Goal: Information Seeking & Learning: Find specific fact

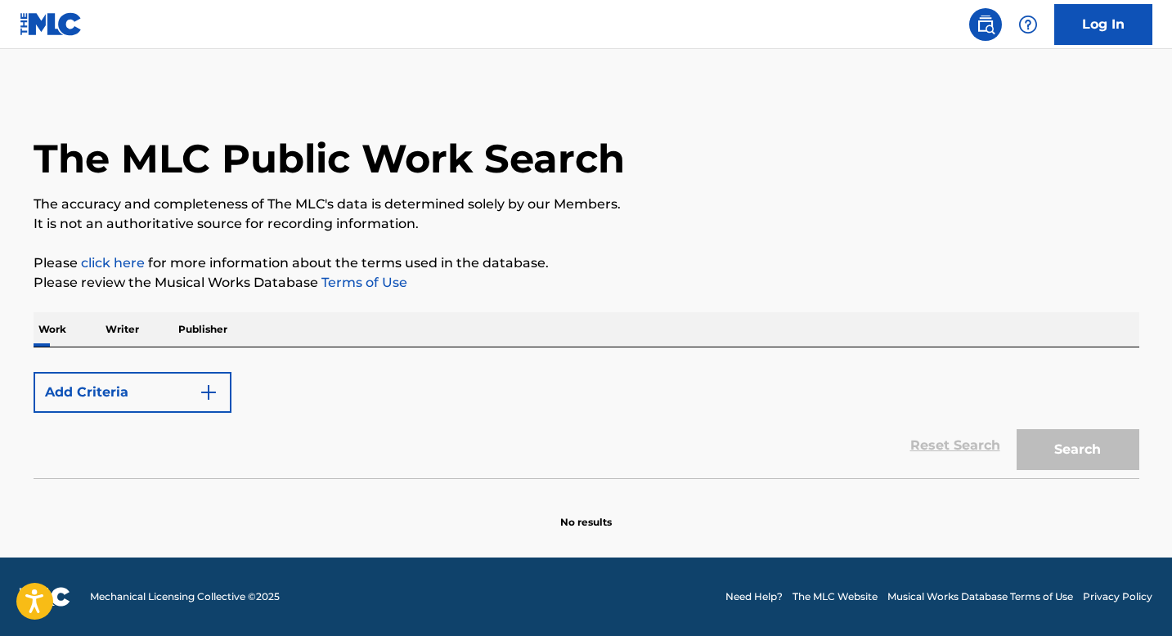
click at [133, 331] on p "Writer" at bounding box center [122, 329] width 43 height 34
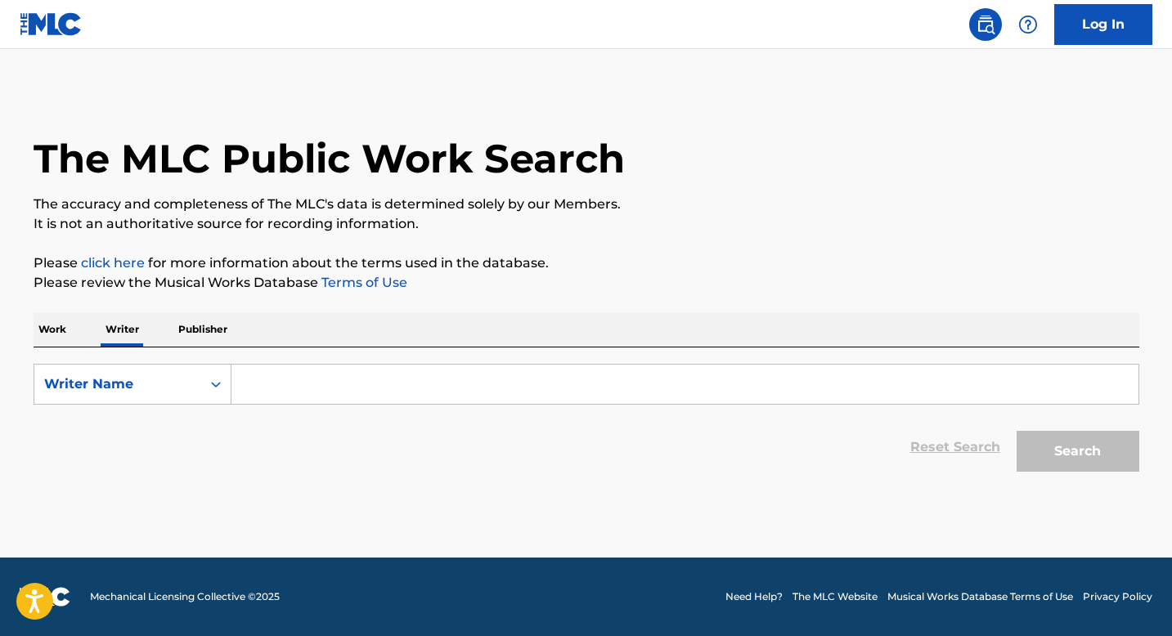
click at [330, 391] on input "Search Form" at bounding box center [684, 384] width 907 height 39
paste input "[PERSON_NAME] Chuwang"
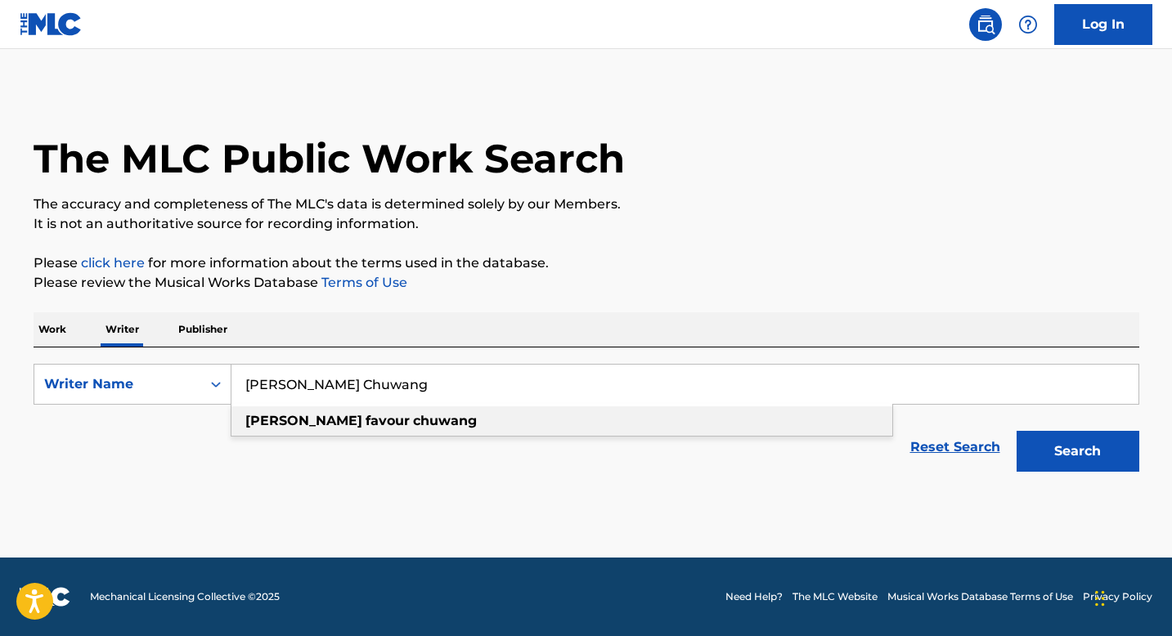
click at [815, 416] on div "[PERSON_NAME] favour chuwang" at bounding box center [561, 421] width 661 height 29
type input "[PERSON_NAME] favour chuwang"
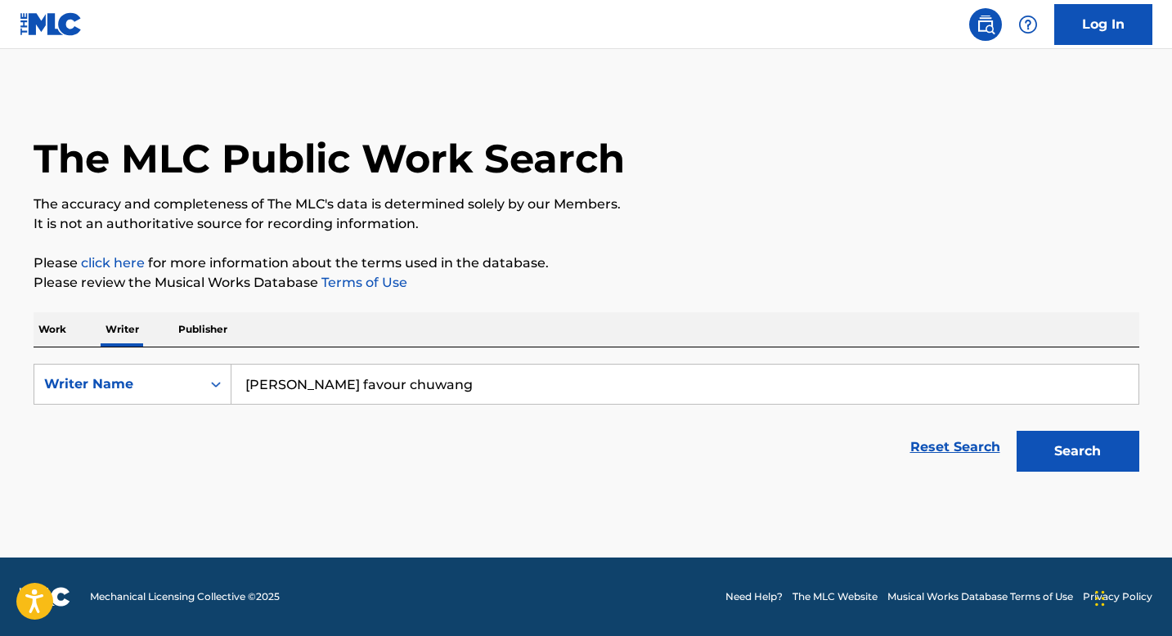
click at [1108, 461] on button "Search" at bounding box center [1078, 451] width 123 height 41
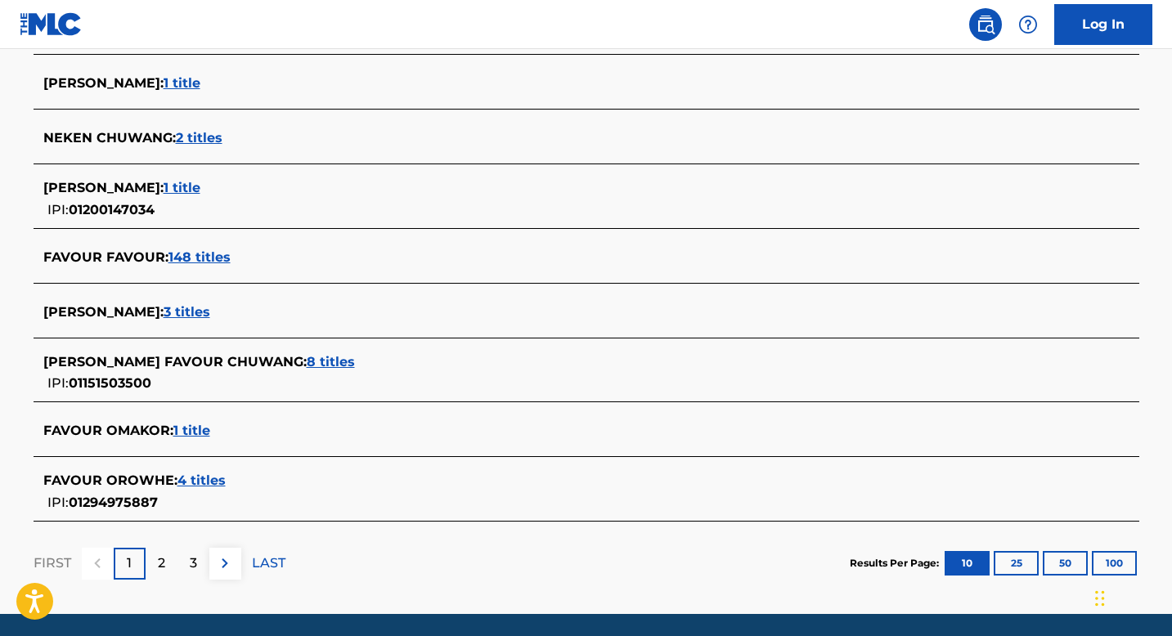
scroll to position [565, 0]
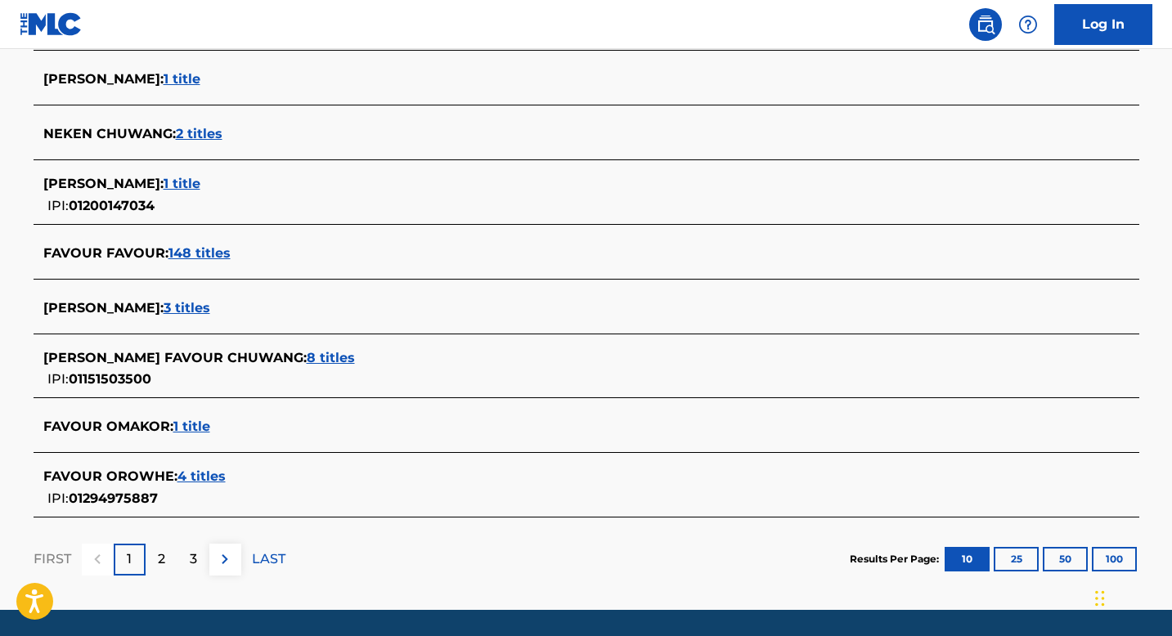
click at [307, 357] on span "8 titles" at bounding box center [331, 358] width 48 height 16
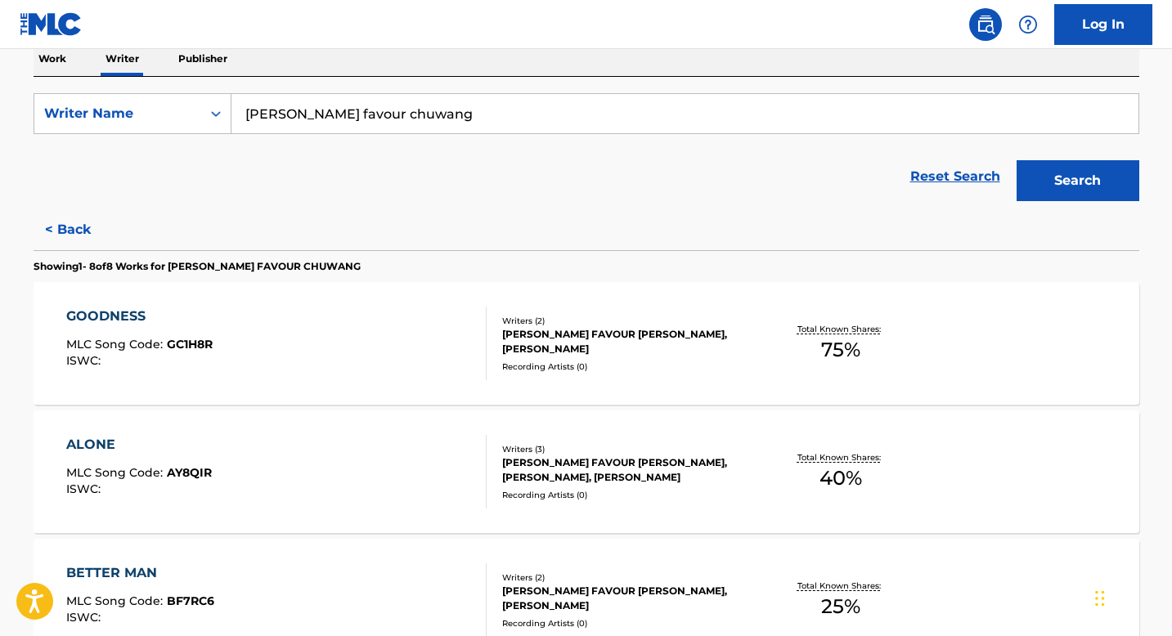
scroll to position [278, 0]
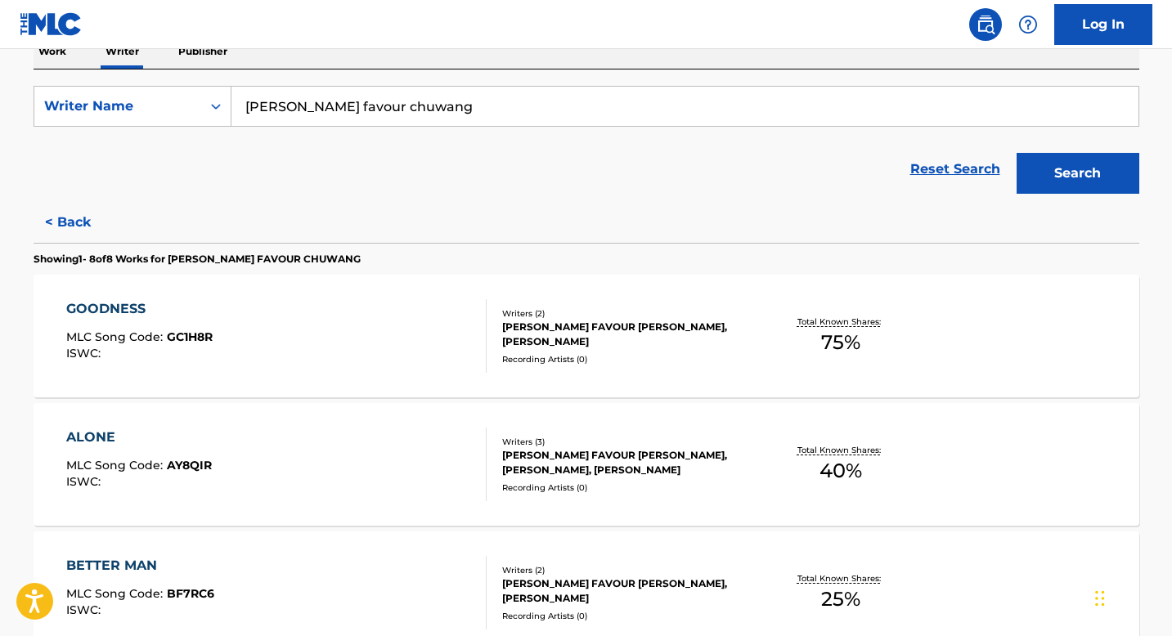
click at [257, 357] on div "GOODNESS MLC Song Code : GC1H8R ISWC :" at bounding box center [276, 336] width 420 height 74
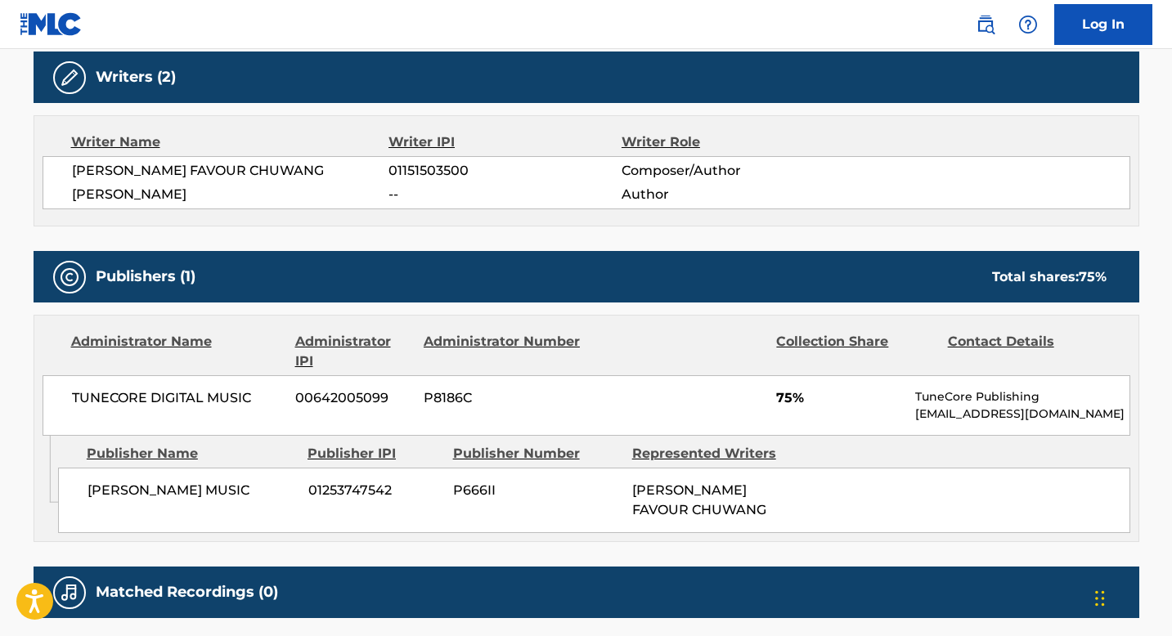
scroll to position [528, 0]
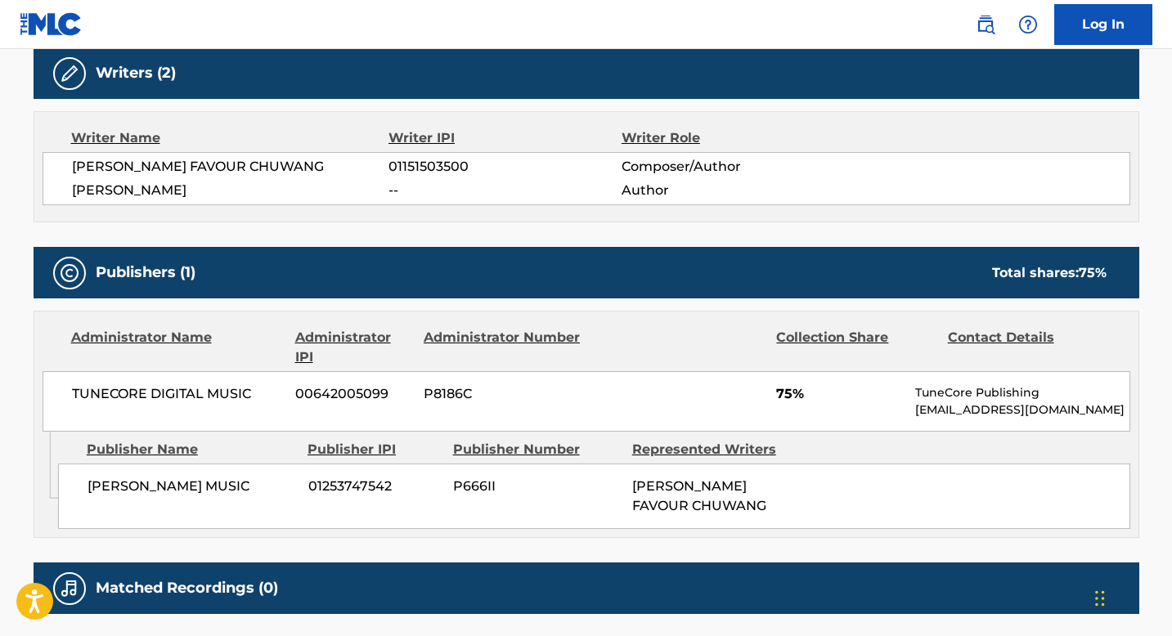
click at [456, 489] on span "P666II" at bounding box center [536, 487] width 167 height 20
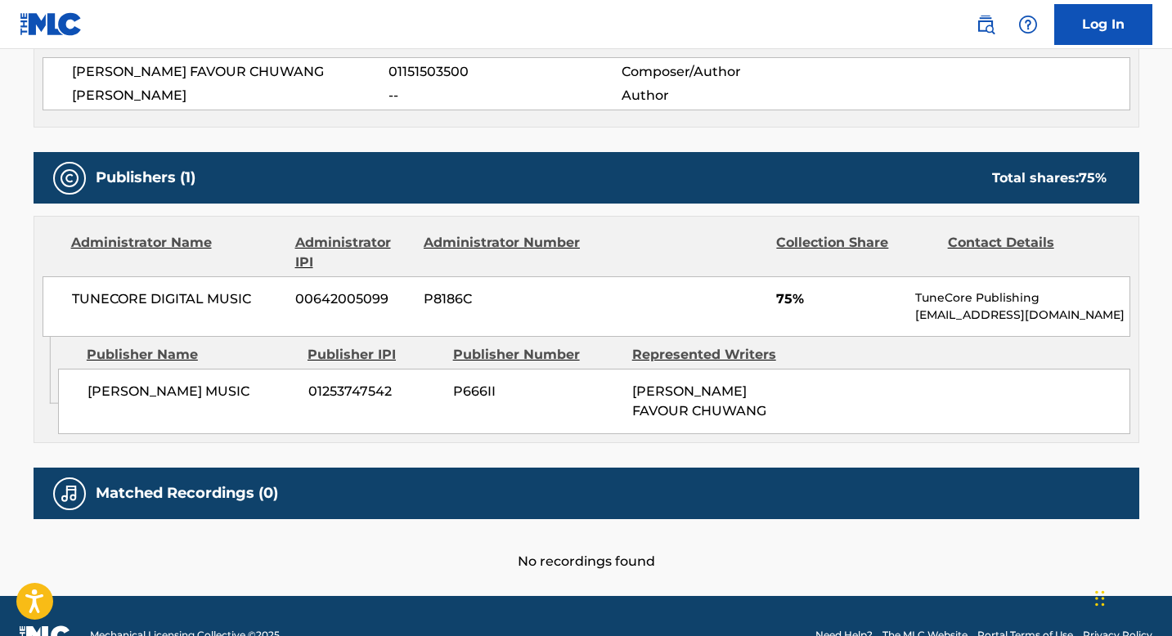
scroll to position [659, 0]
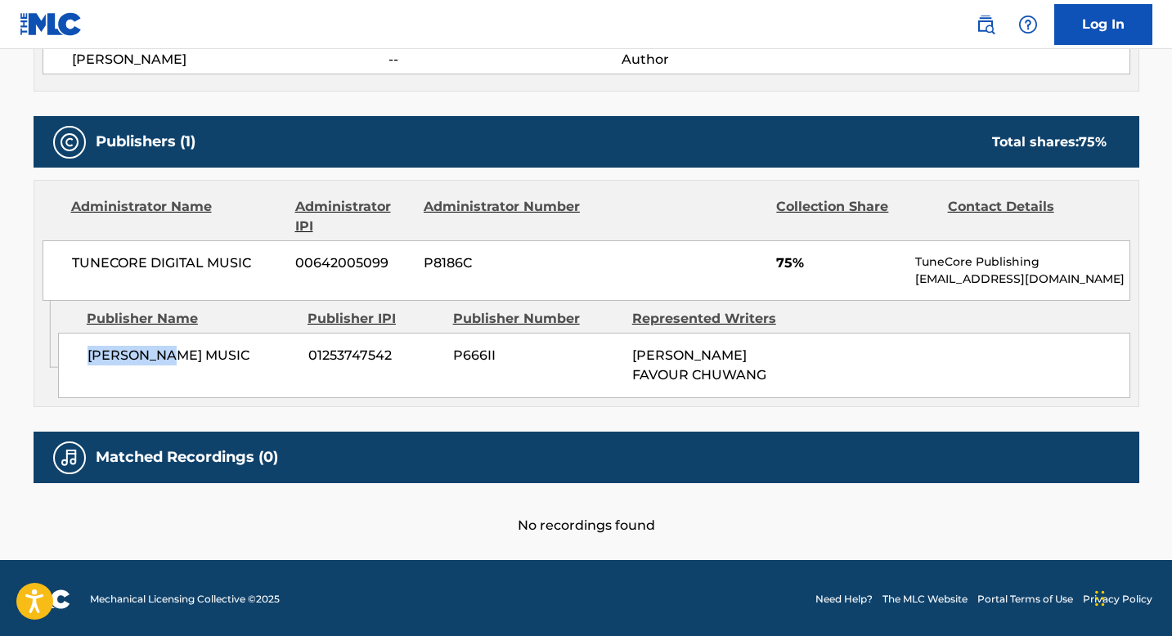
drag, startPoint x: 166, startPoint y: 345, endPoint x: 74, endPoint y: 339, distance: 92.6
click at [74, 339] on div "[PERSON_NAME] MUSIC 01253747542 P666II [PERSON_NAME] FAVOUR CHUWANG" at bounding box center [594, 365] width 1072 height 65
copy span "[PERSON_NAME] MUSIC"
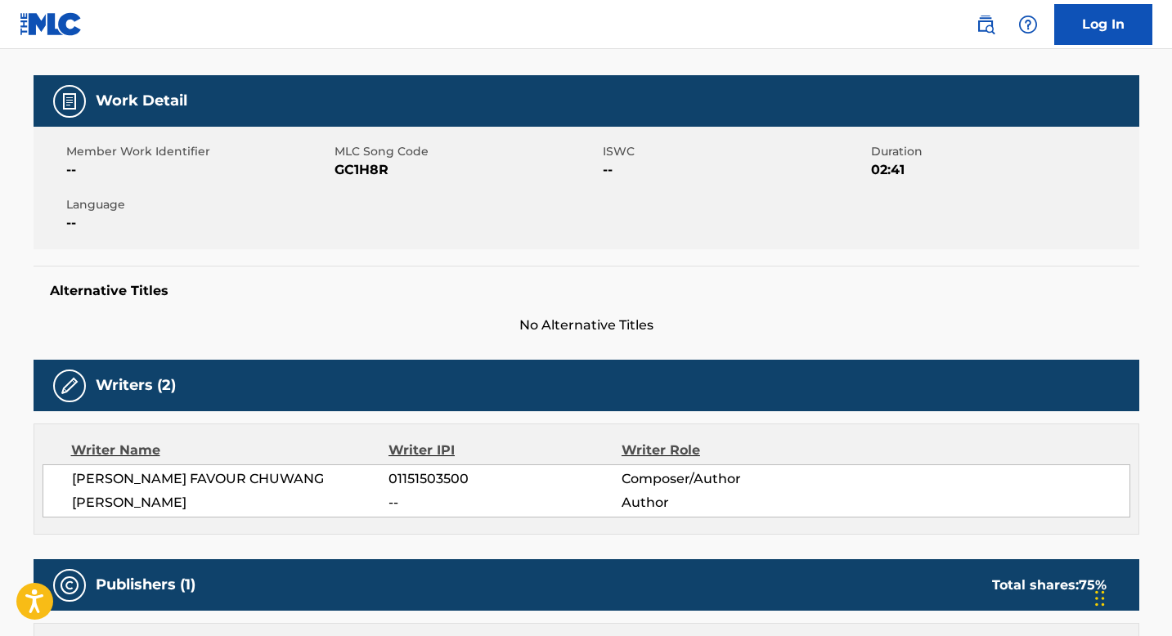
scroll to position [0, 0]
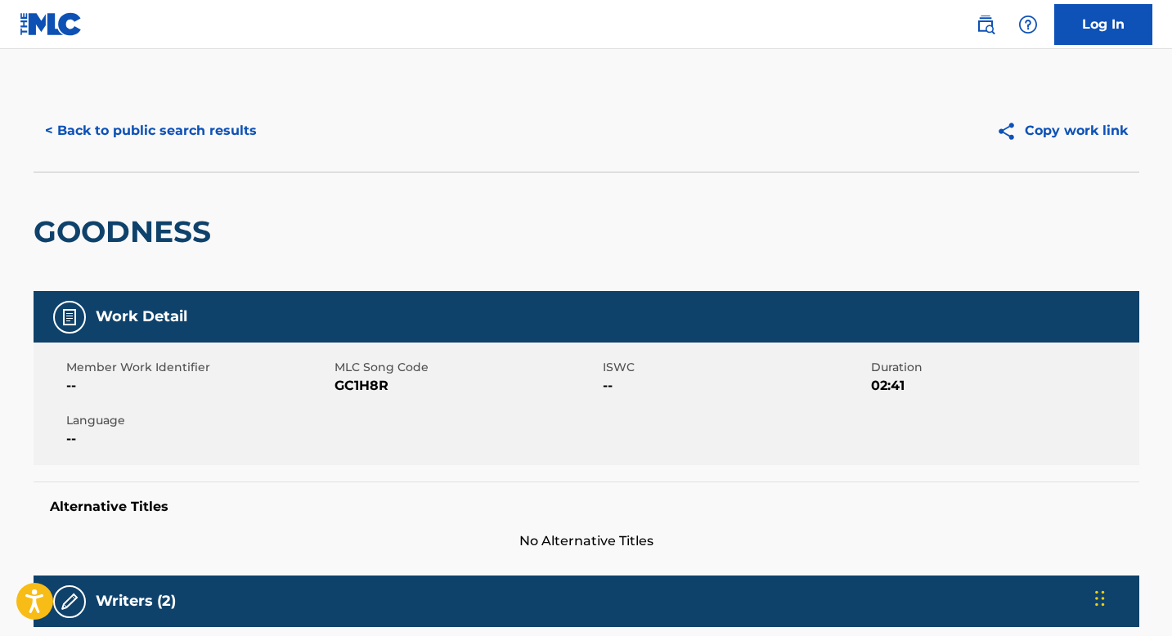
click at [59, 133] on button "< Back to public search results" at bounding box center [151, 130] width 235 height 41
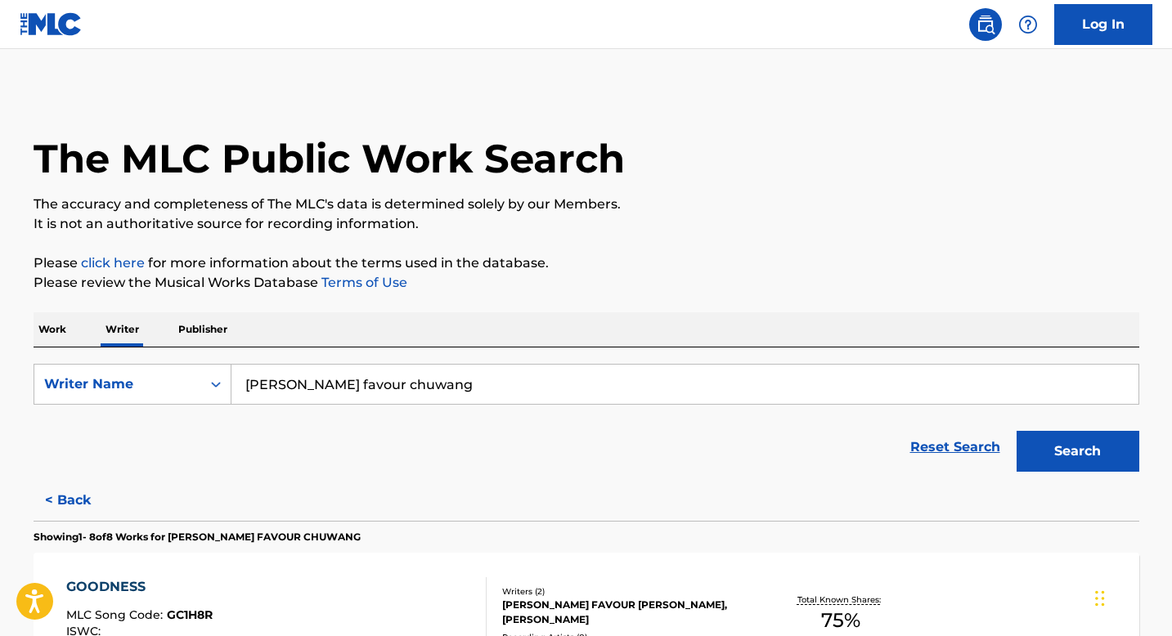
click at [185, 335] on p "Publisher" at bounding box center [202, 329] width 59 height 34
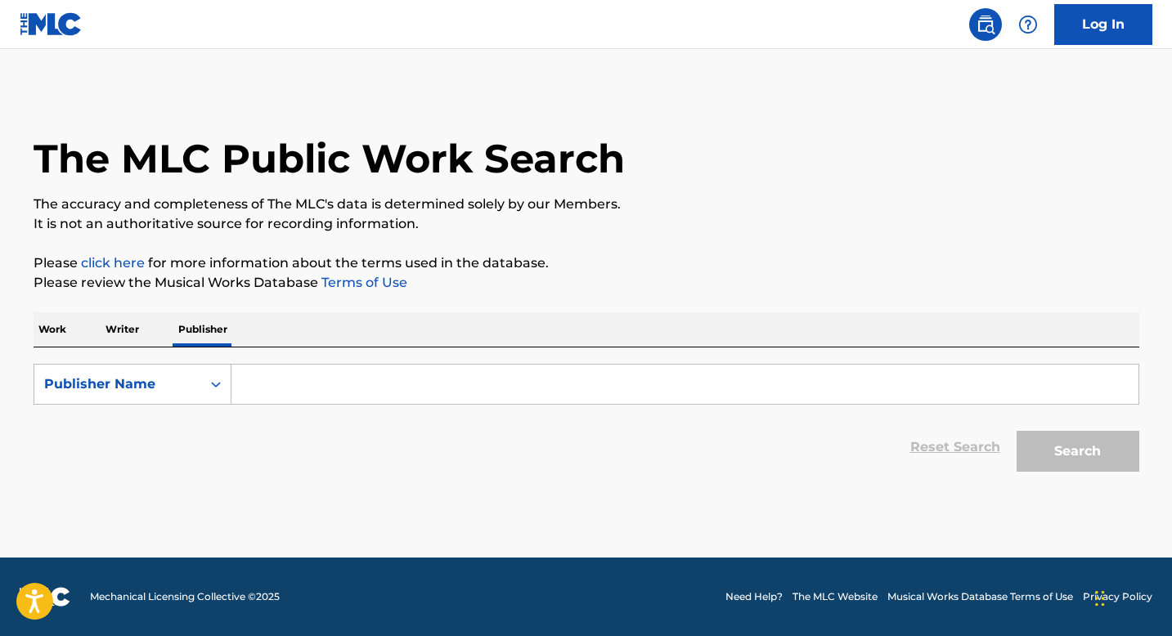
click at [284, 378] on input "Search Form" at bounding box center [684, 384] width 907 height 39
paste input "[PERSON_NAME] MUSIC"
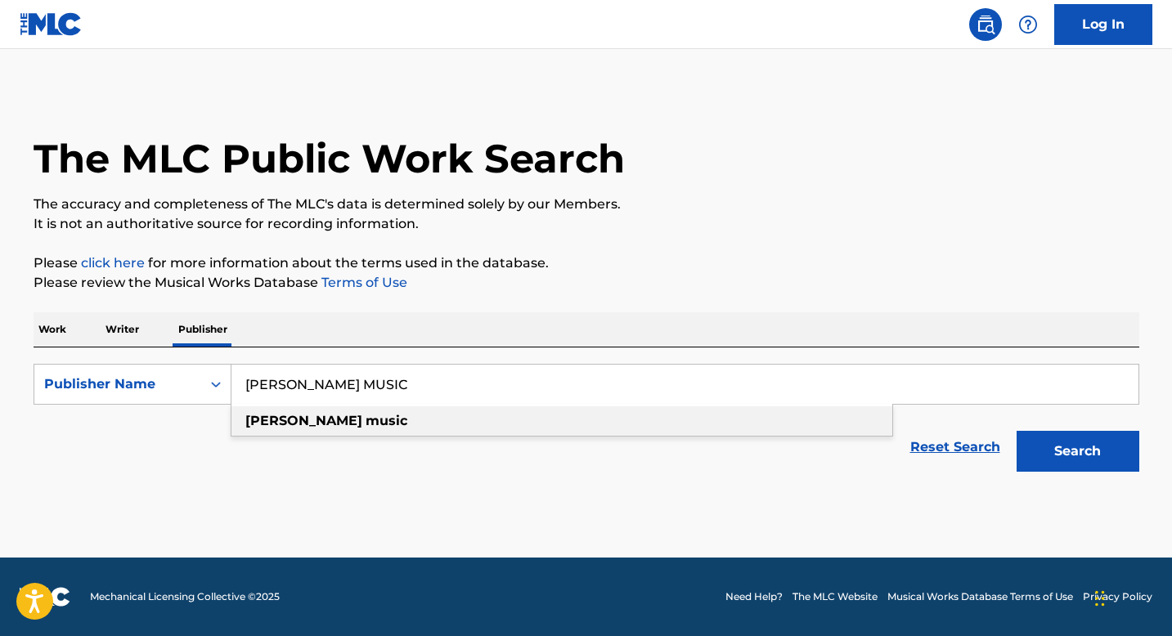
click at [849, 419] on div "[PERSON_NAME] music" at bounding box center [561, 421] width 661 height 29
type input "[PERSON_NAME] music"
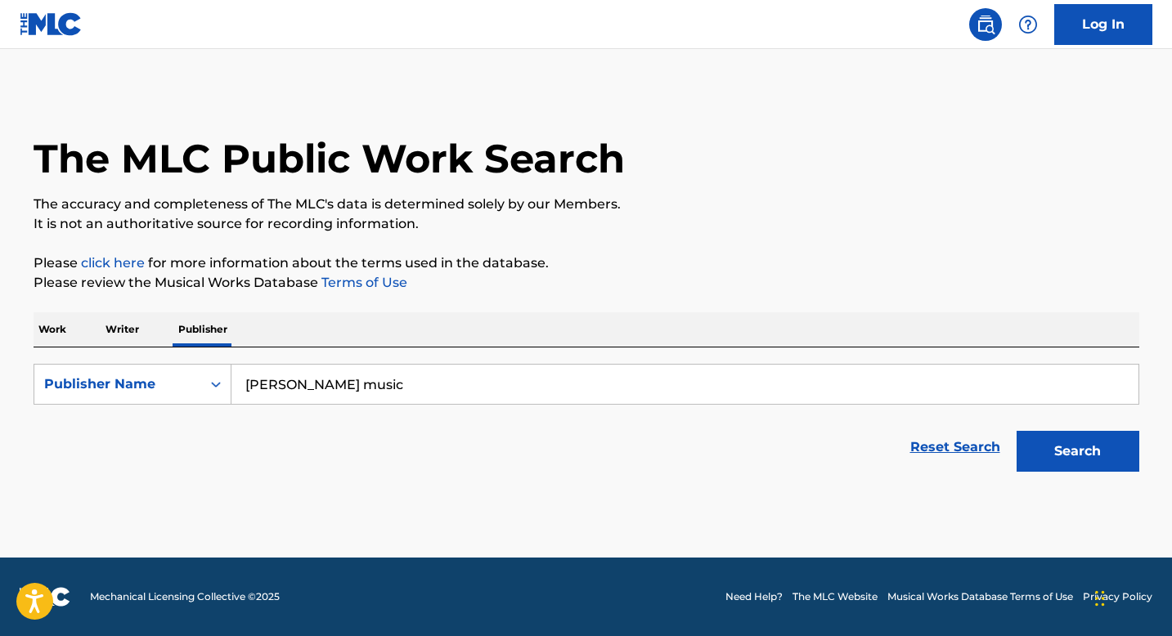
click at [1090, 465] on button "Search" at bounding box center [1078, 451] width 123 height 41
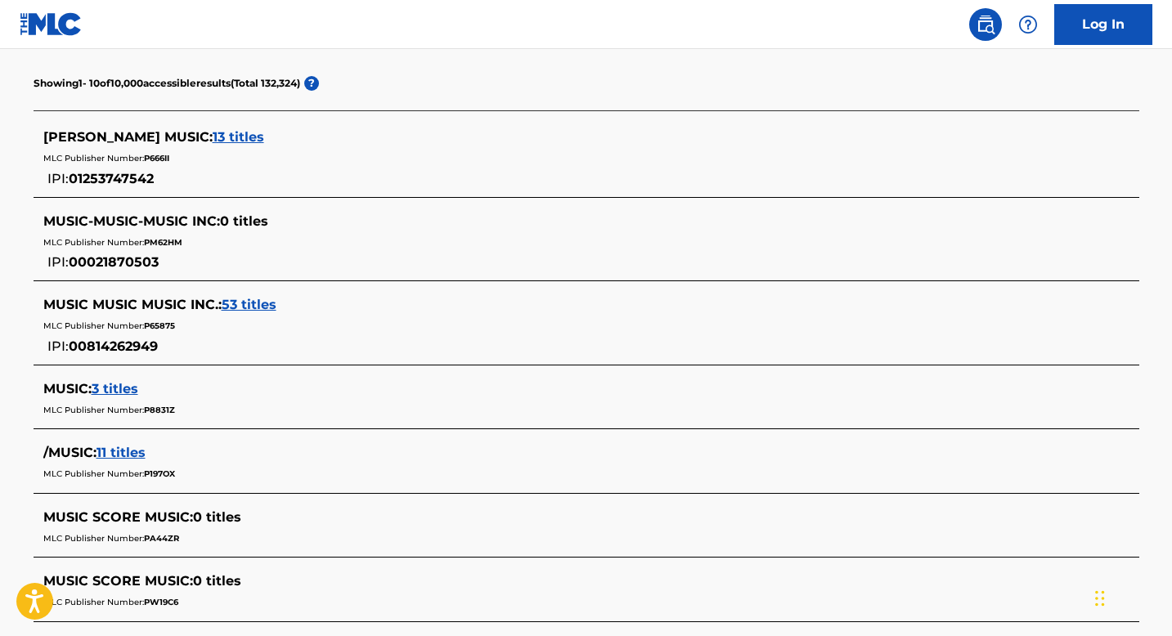
scroll to position [434, 0]
click at [213, 133] on span "13 titles" at bounding box center [239, 136] width 52 height 16
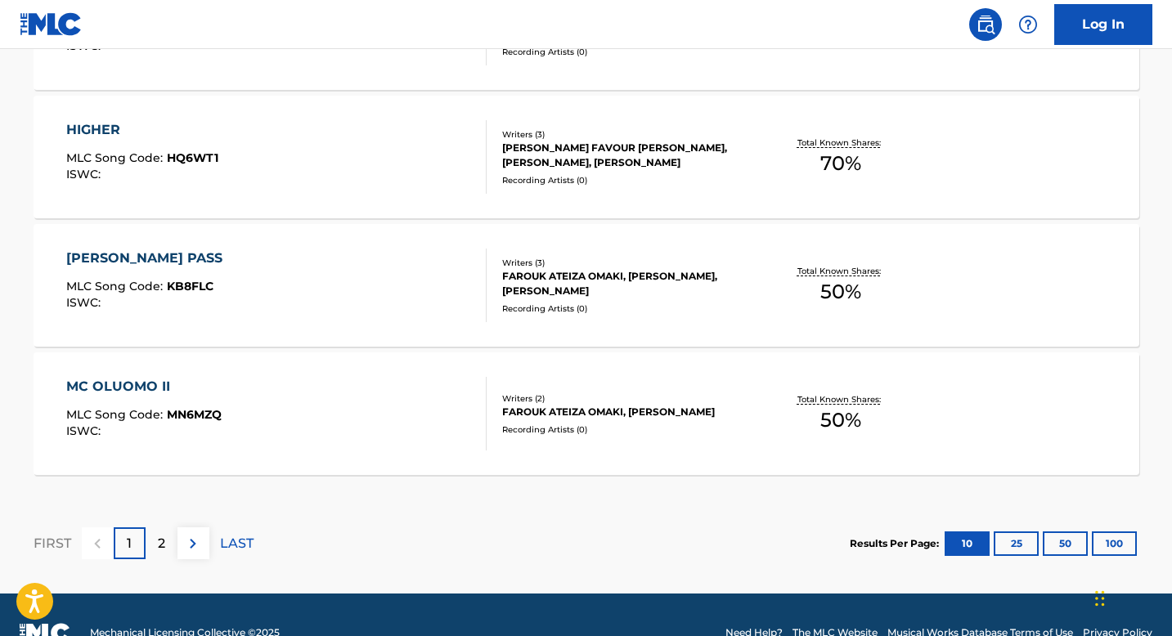
scroll to position [1432, 0]
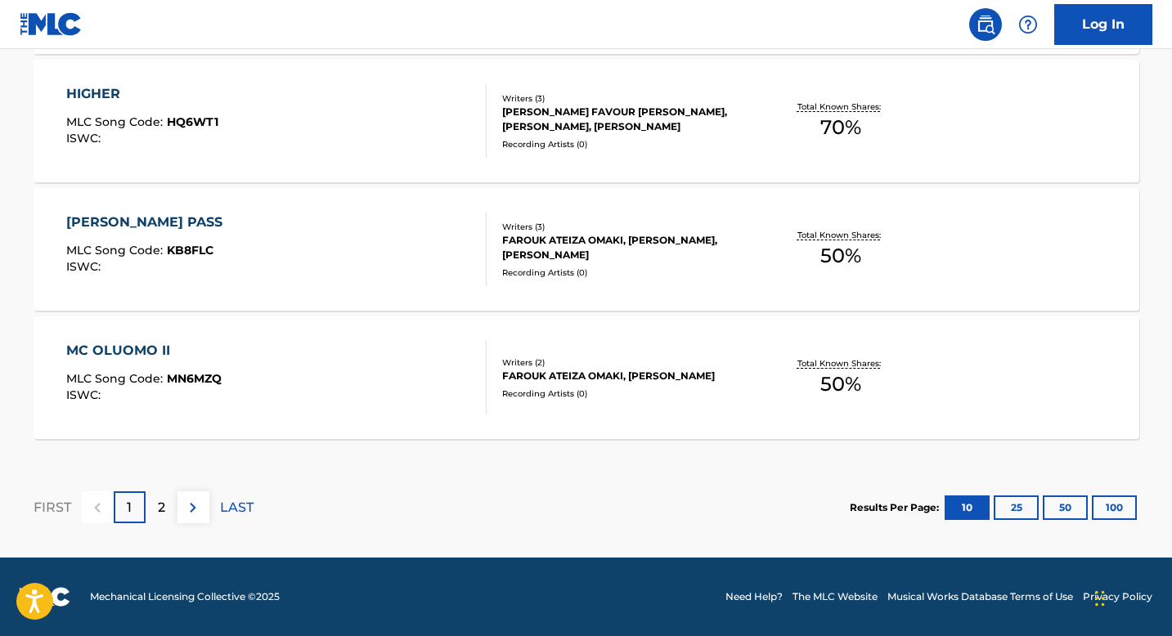
click at [163, 514] on p "2" at bounding box center [161, 508] width 7 height 20
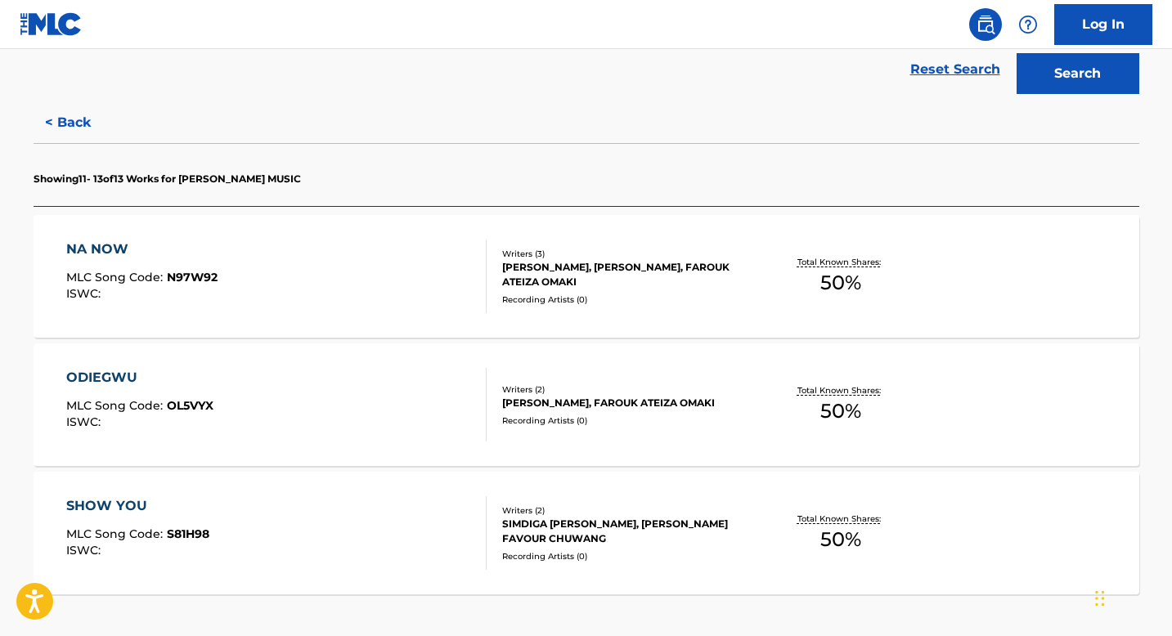
scroll to position [0, 0]
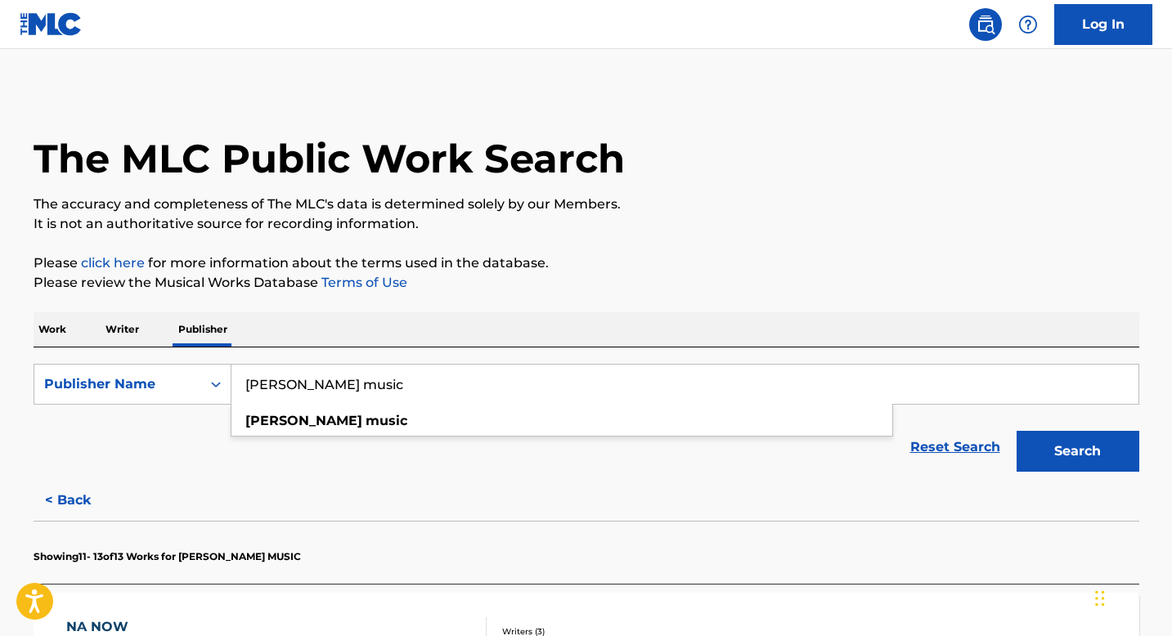
drag, startPoint x: 328, startPoint y: 388, endPoint x: 239, endPoint y: 386, distance: 89.2
click at [239, 386] on input "[PERSON_NAME] music" at bounding box center [684, 384] width 907 height 39
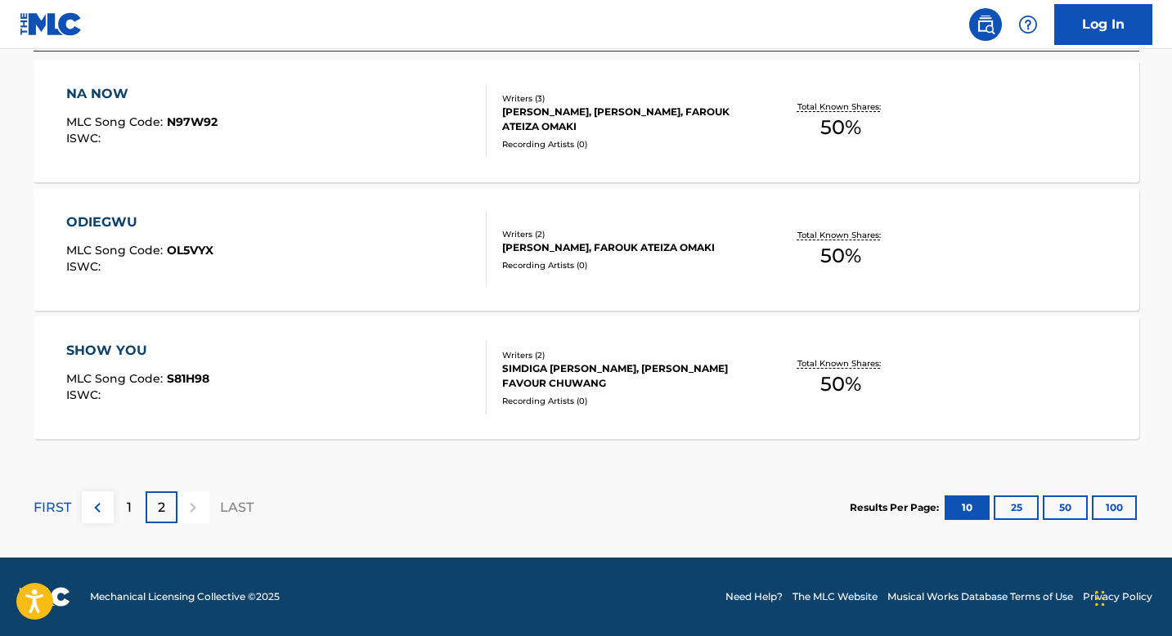
scroll to position [533, 0]
click at [501, 483] on section "FIRST 1 2 LAST Results Per Page: 10 25 50 100" at bounding box center [587, 507] width 1106 height 84
click at [114, 513] on div "1" at bounding box center [130, 508] width 32 height 32
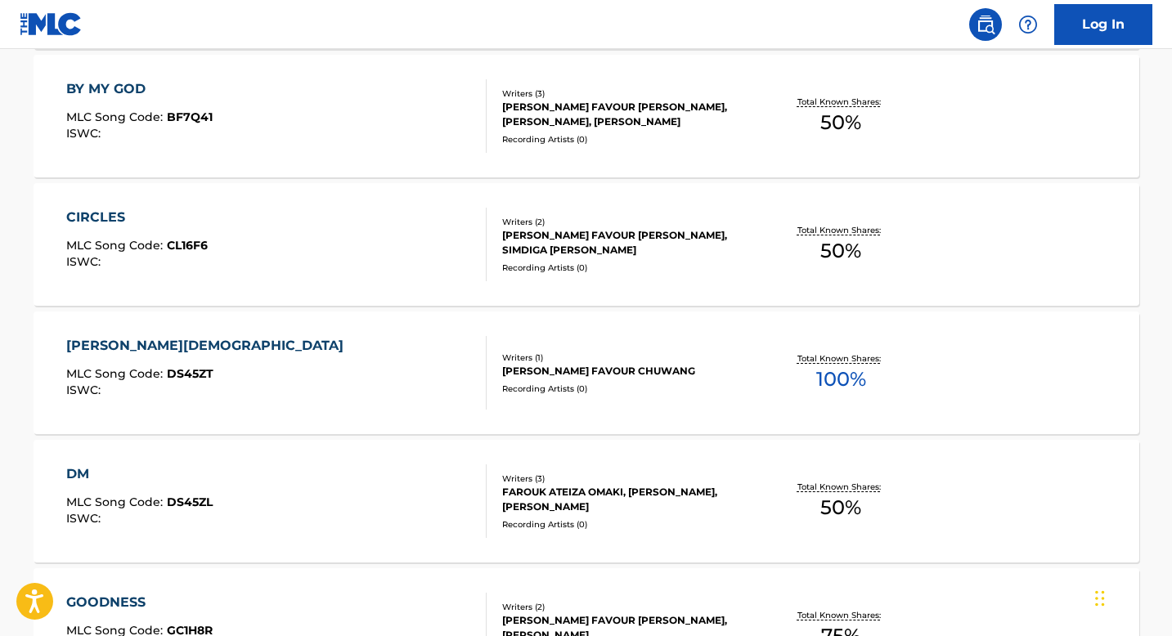
scroll to position [782, 0]
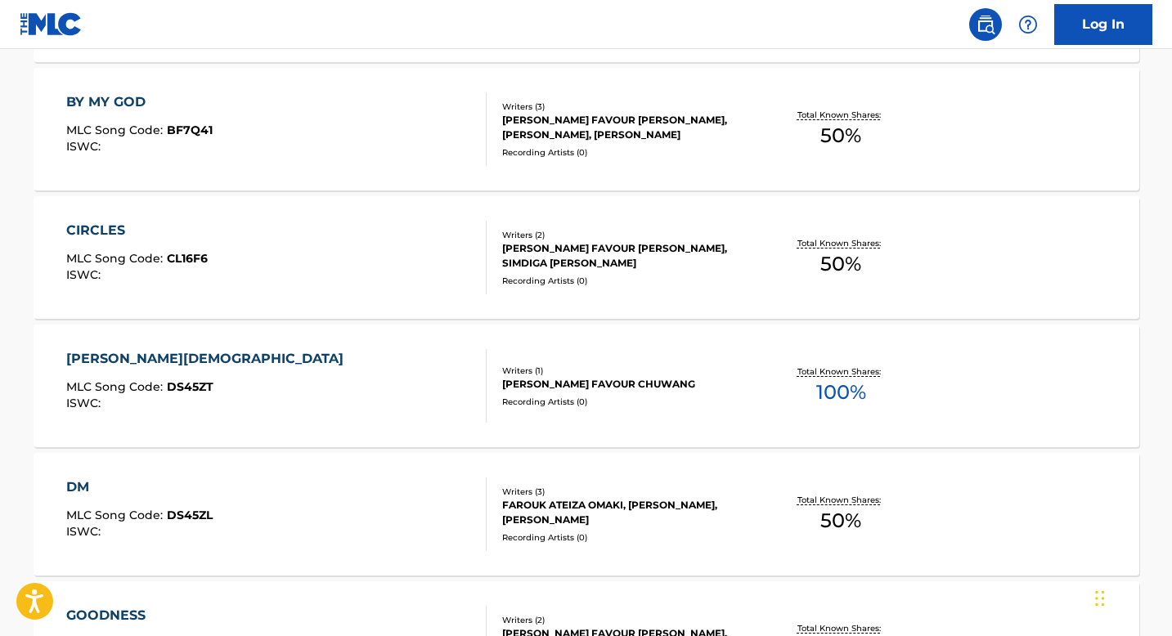
click at [167, 360] on div "[PERSON_NAME][DEMOGRAPHIC_DATA]" at bounding box center [208, 359] width 285 height 20
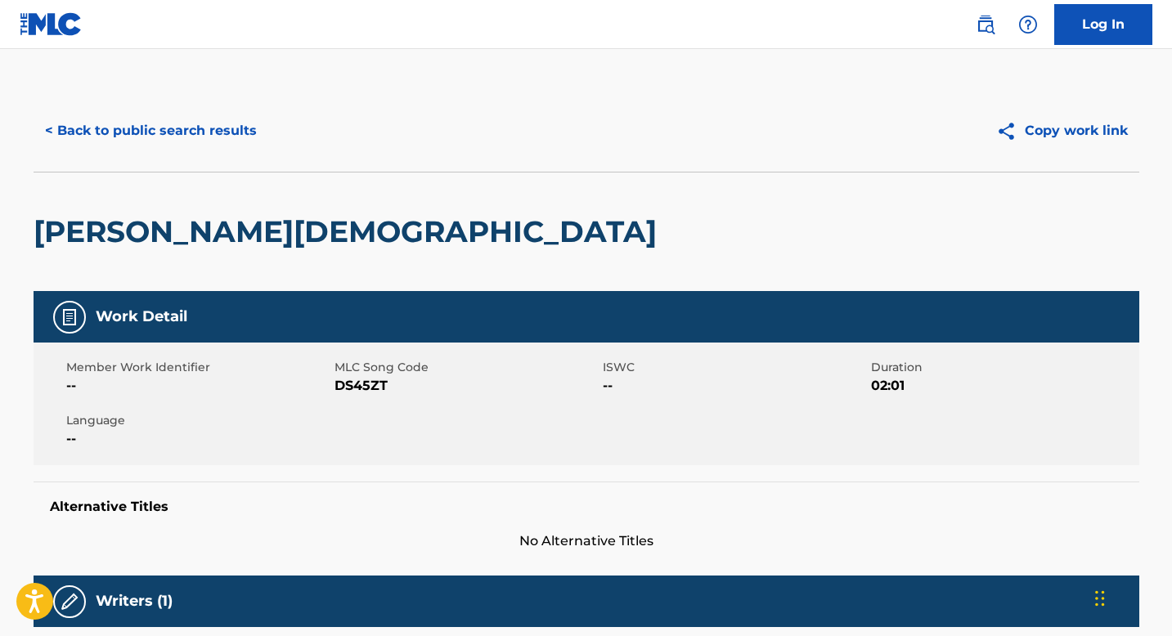
click at [90, 131] on button "< Back to public search results" at bounding box center [151, 130] width 235 height 41
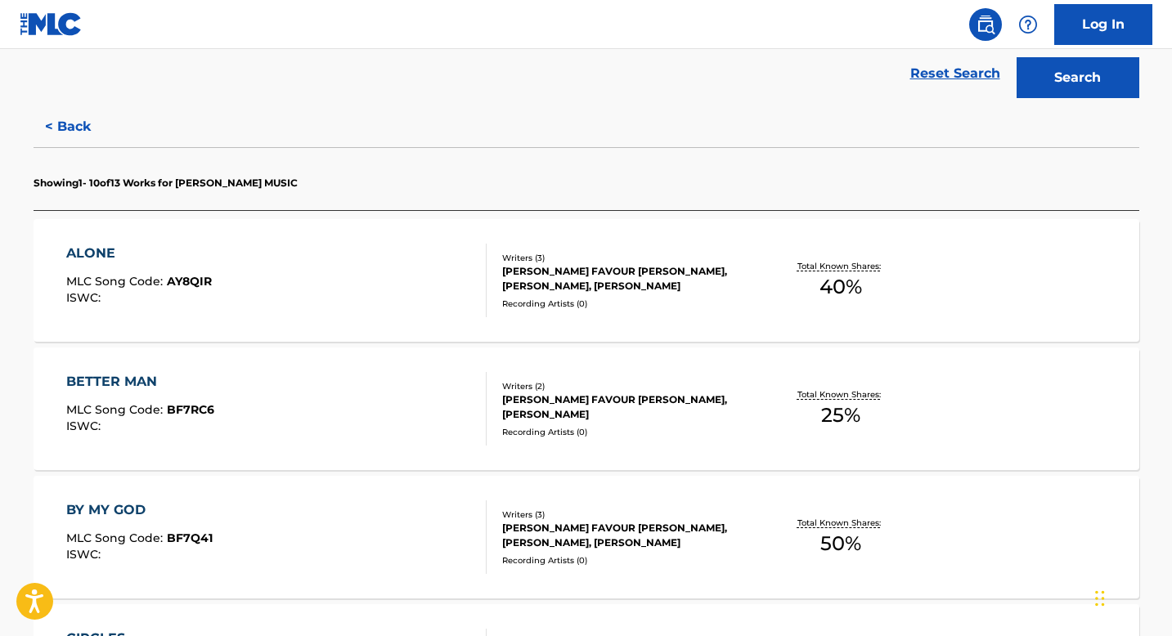
scroll to position [359, 0]
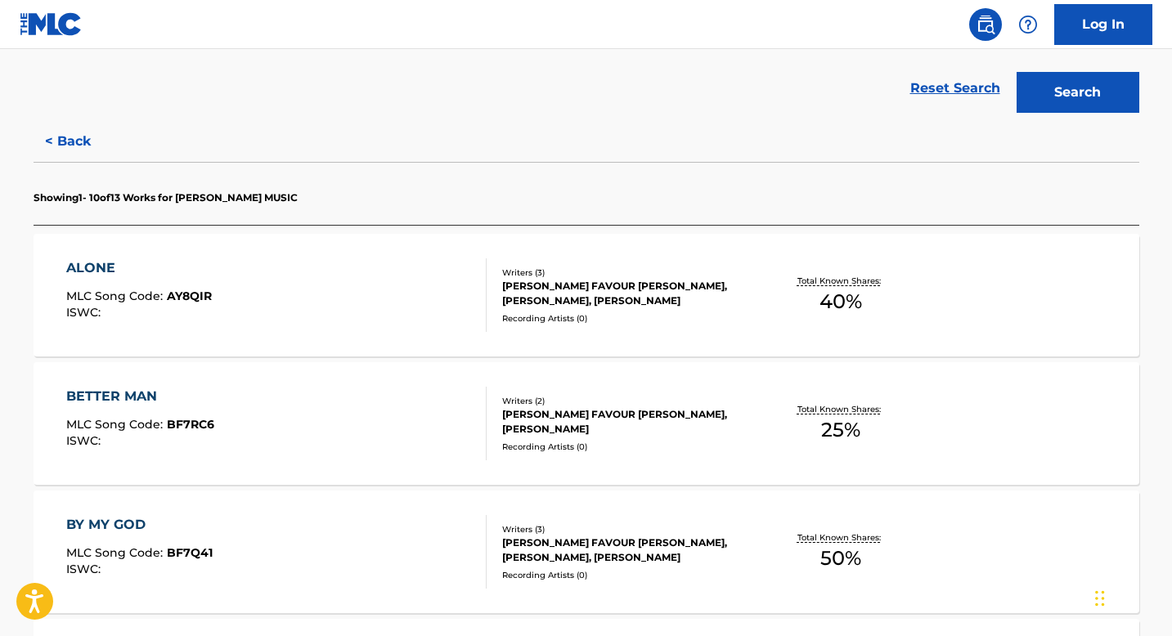
click at [56, 148] on button "< Back" at bounding box center [83, 141] width 98 height 41
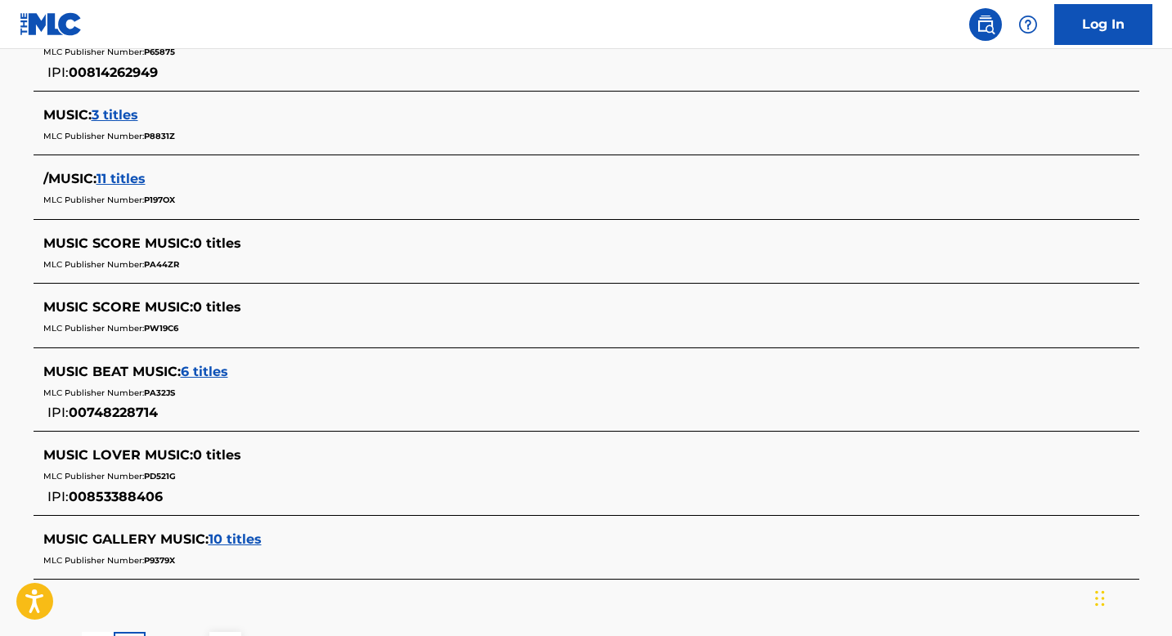
scroll to position [375, 0]
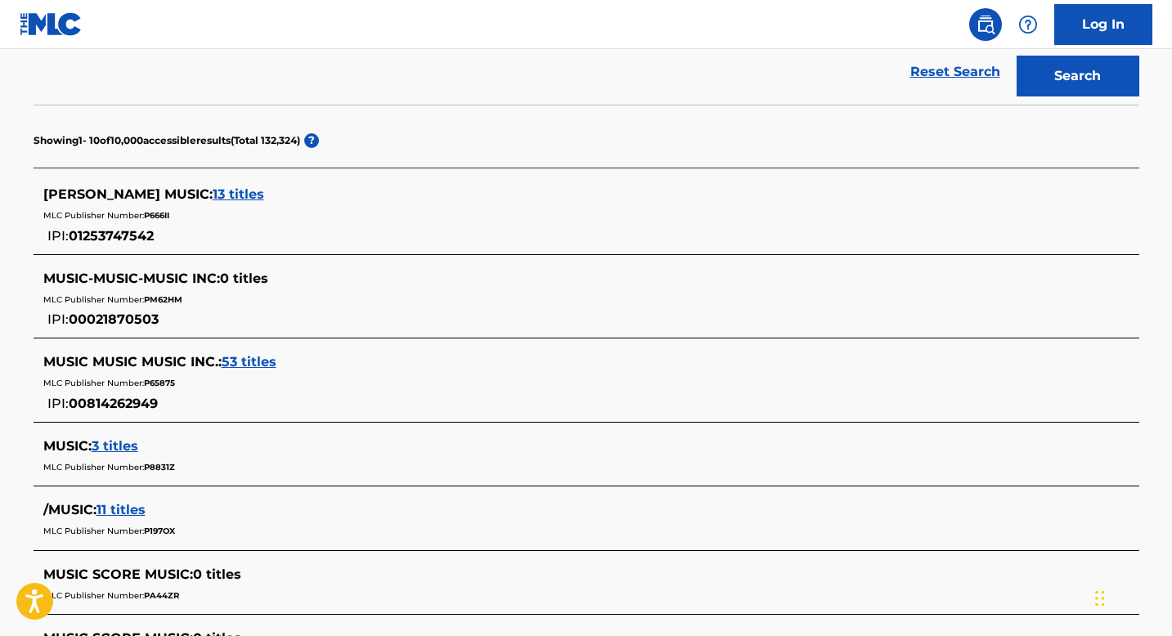
click at [213, 196] on span "13 titles" at bounding box center [239, 194] width 52 height 16
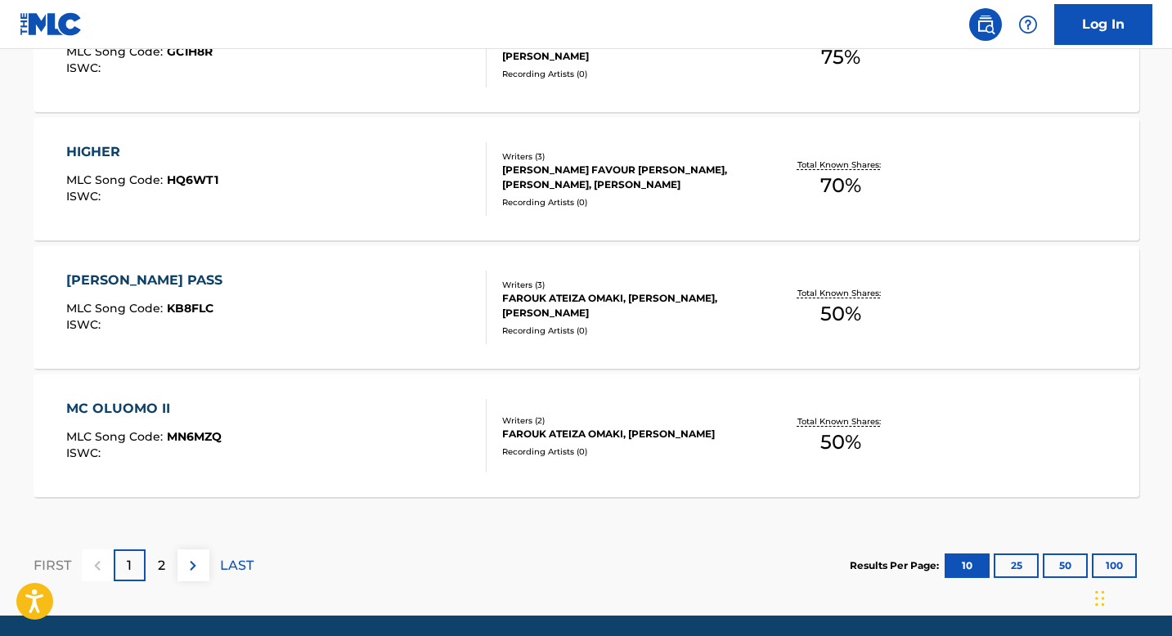
scroll to position [1378, 0]
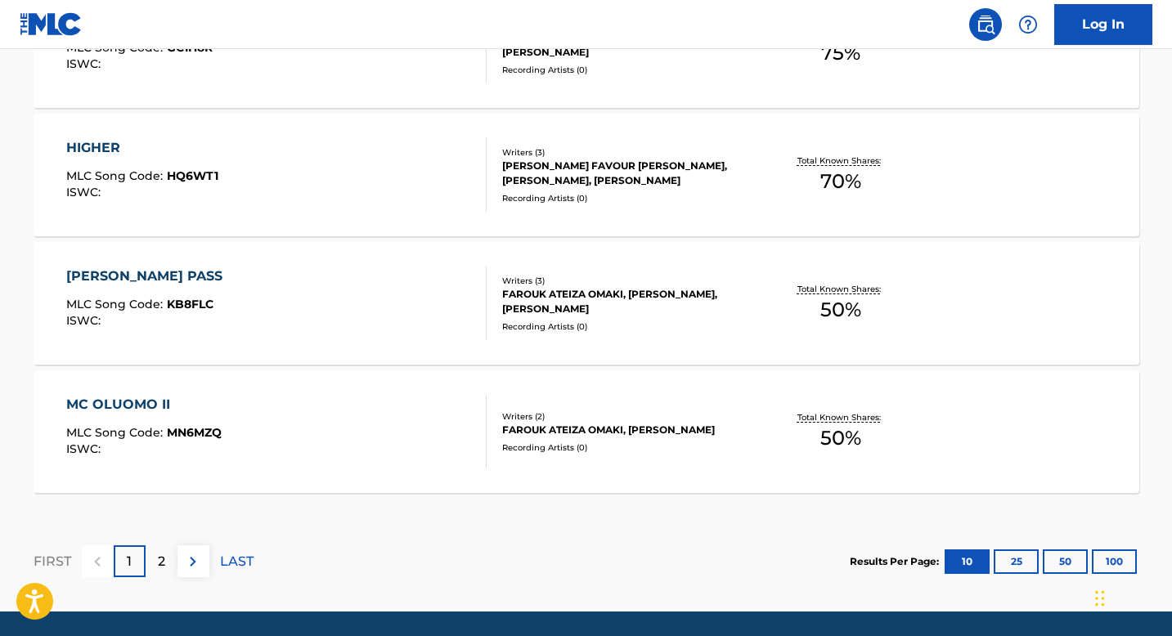
click at [1020, 563] on button "25" at bounding box center [1016, 562] width 45 height 25
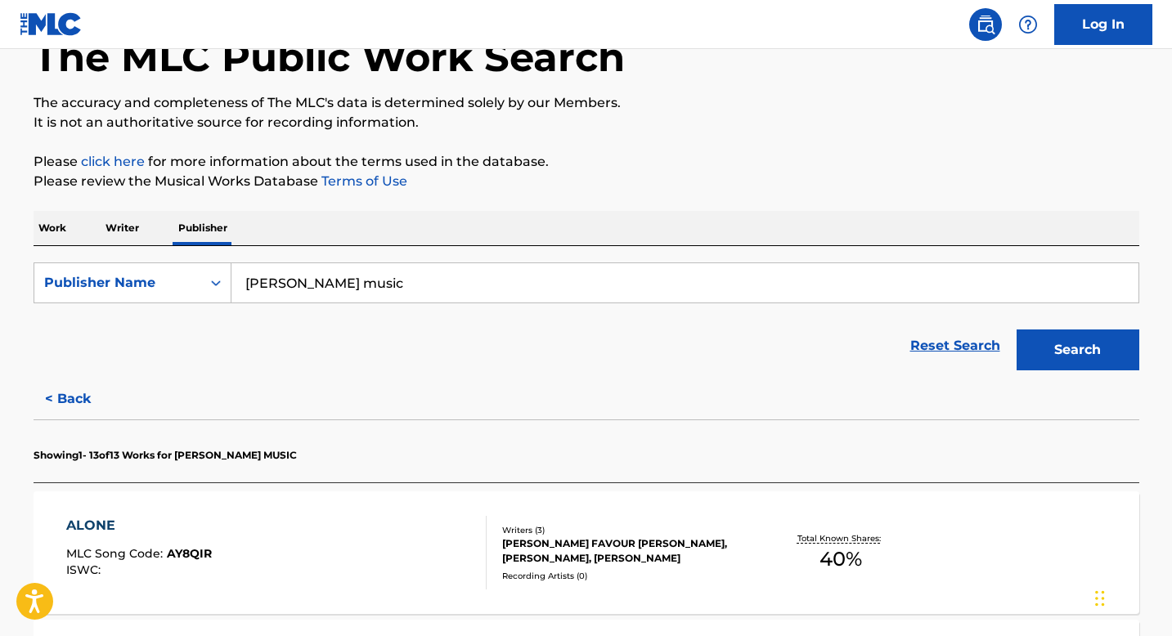
scroll to position [0, 0]
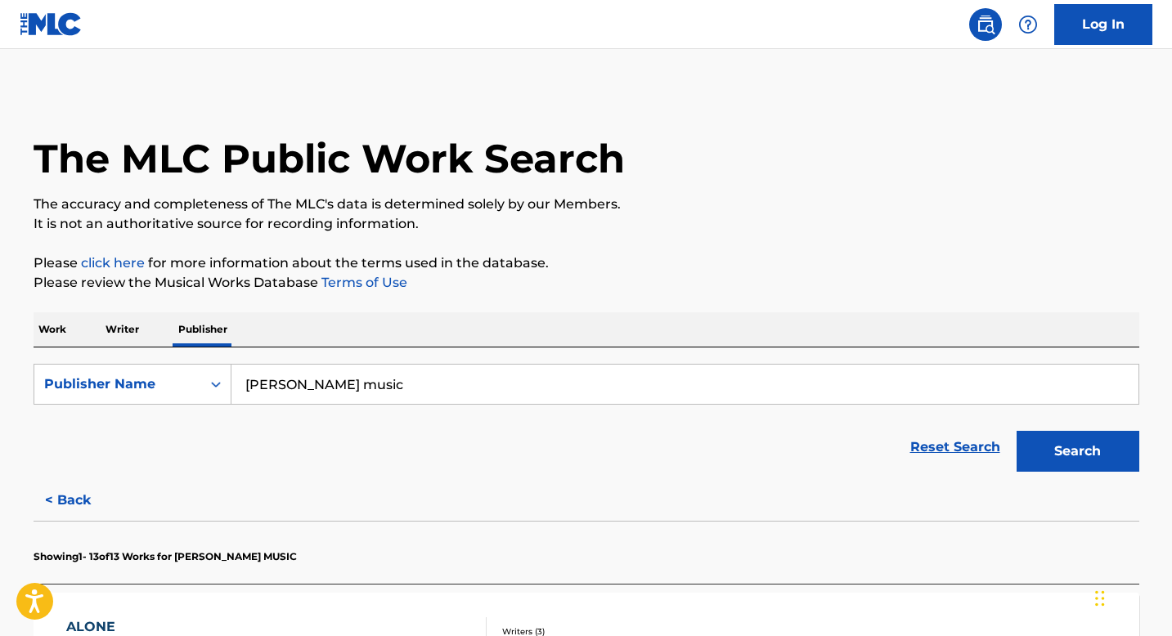
drag, startPoint x: 333, startPoint y: 399, endPoint x: 249, endPoint y: 368, distance: 89.8
click at [249, 368] on input "[PERSON_NAME] music" at bounding box center [684, 384] width 907 height 39
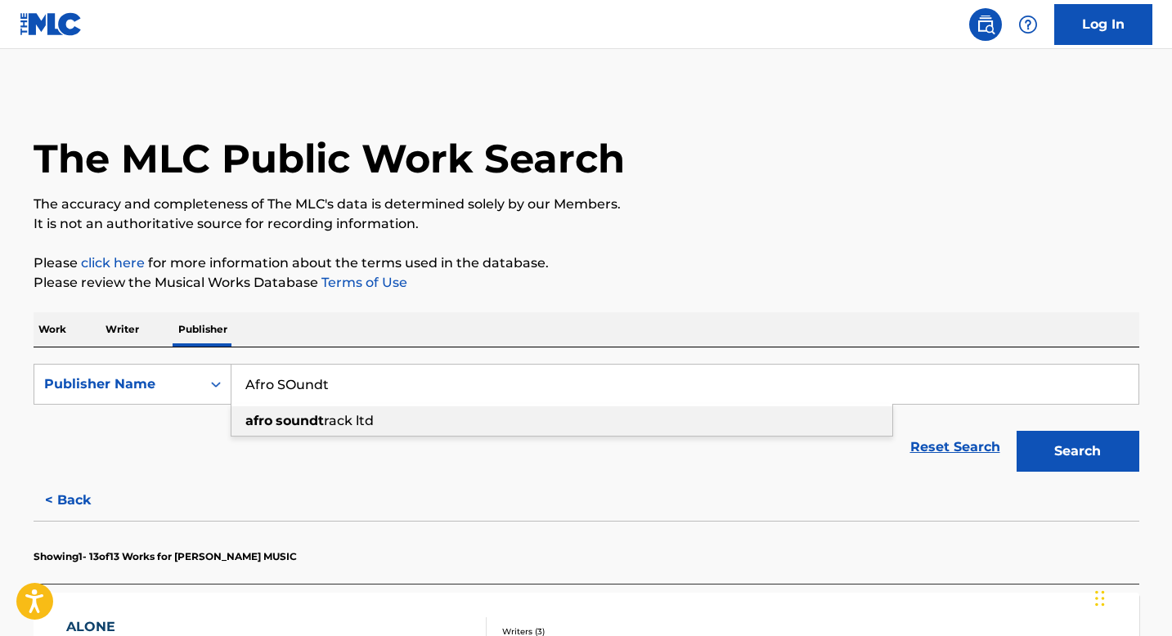
click at [261, 426] on strong "afro" at bounding box center [258, 421] width 27 height 16
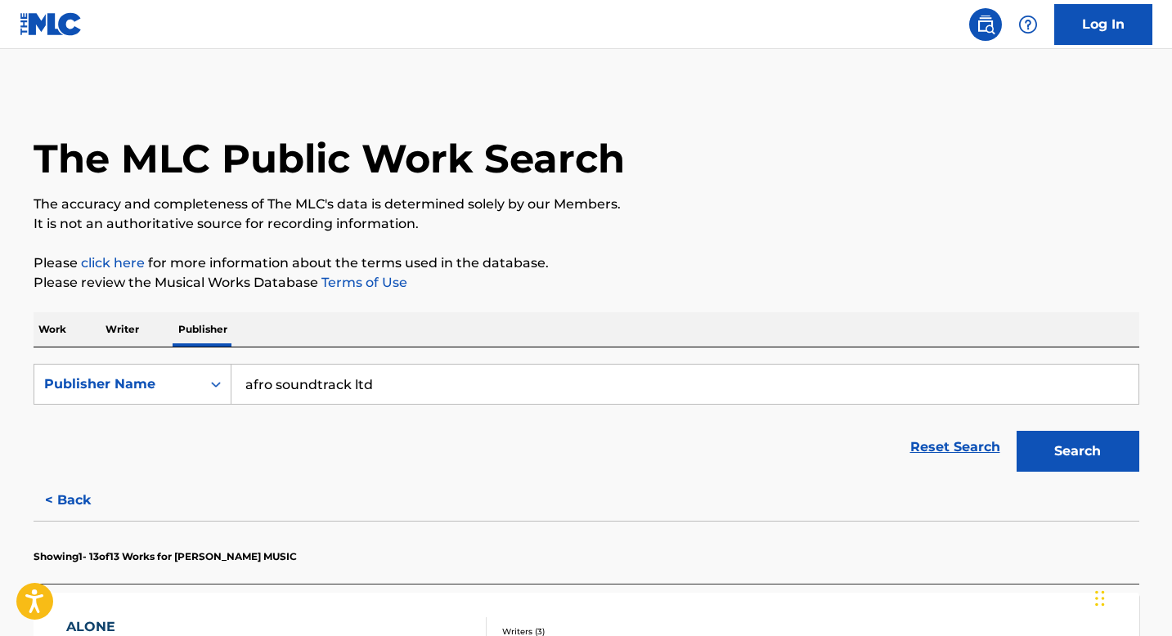
click at [1017, 431] on button "Search" at bounding box center [1078, 451] width 123 height 41
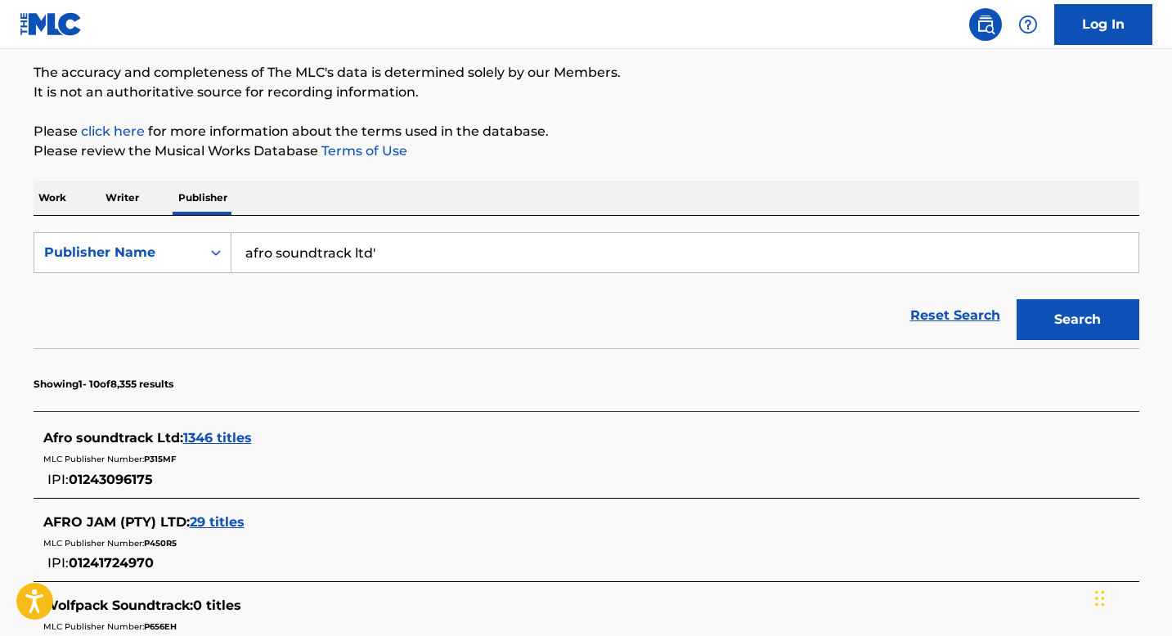
scroll to position [133, 0]
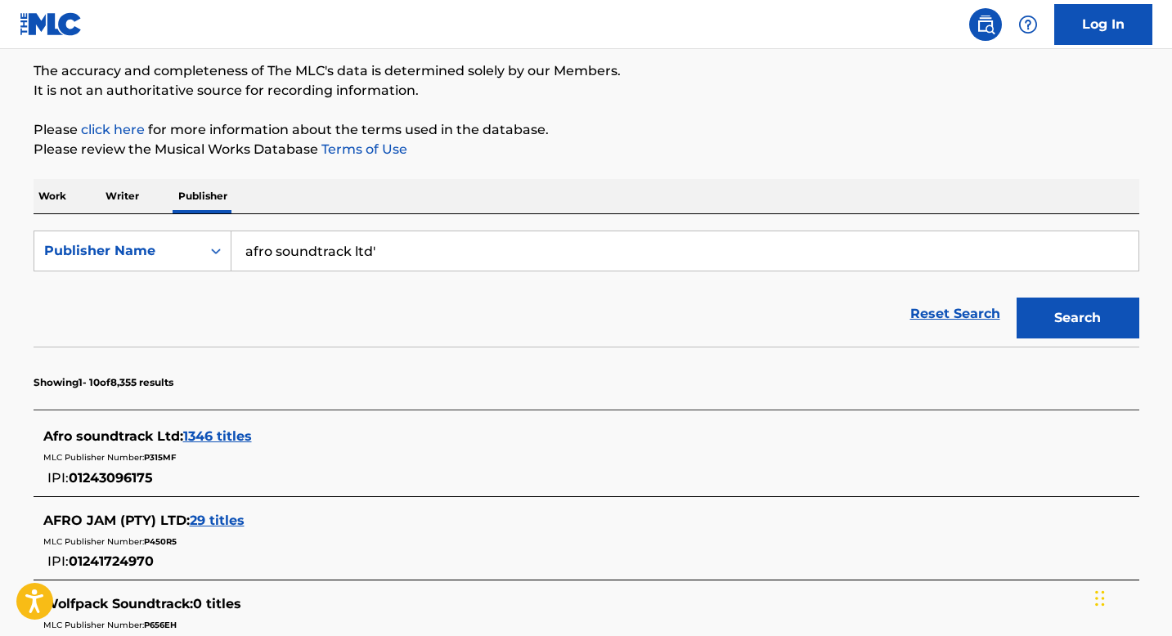
type input "afro soundtrack ltd'"
